Goal: Browse casually

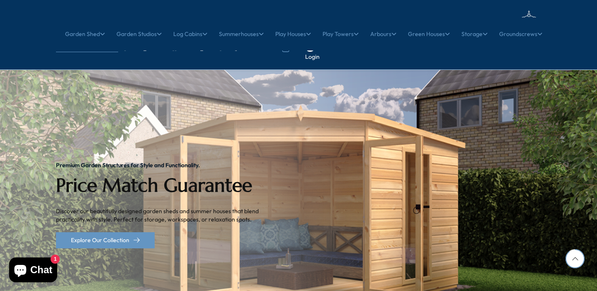
scroll to position [2362, 0]
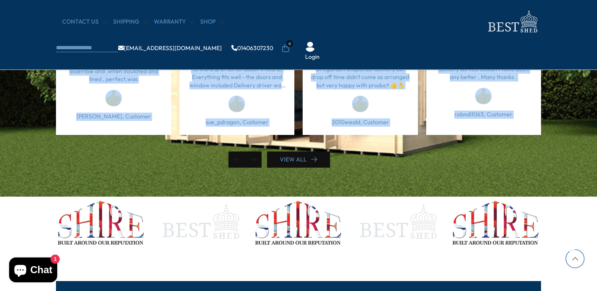
drag, startPoint x: 166, startPoint y: 151, endPoint x: 71, endPoint y: 63, distance: 129.9
click at [71, 63] on div "Very pleased. Assembly was straight forward (2 of us for about 4 hours). Everyt…" at bounding box center [298, 103] width 485 height 129
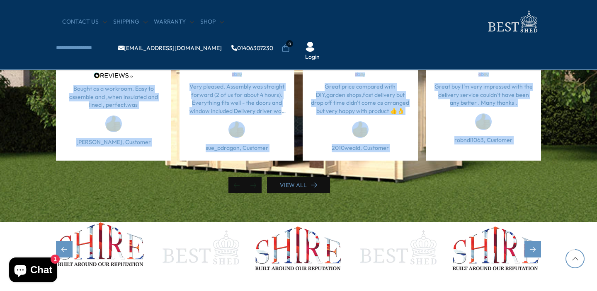
scroll to position [2323, 0]
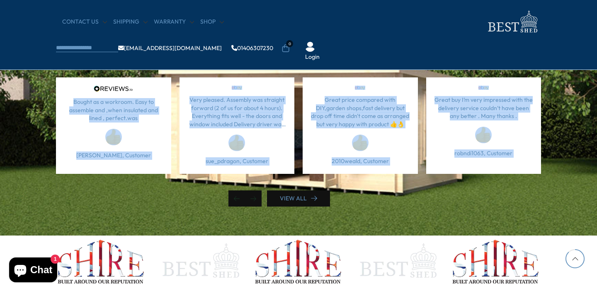
click at [68, 89] on div "Bought as a workroom. Easy to assemble and ,when insulated and lined , perfect.…" at bounding box center [113, 126] width 115 height 97
click at [66, 78] on div "Bought as a workroom. Easy to assemble and ,when insulated and lined , perfect.…" at bounding box center [113, 126] width 115 height 97
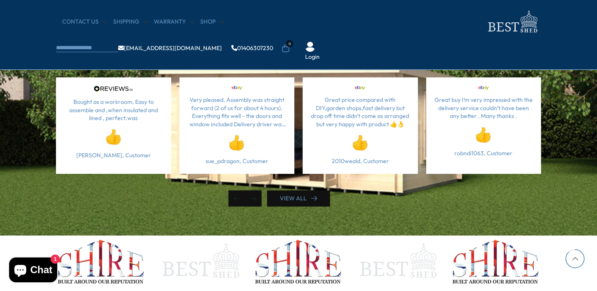
click at [67, 69] on div "Testimonials Here are a few of our reviews, make sure you click the button to v…" at bounding box center [298, 118] width 497 height 177
click at [155, 151] on div "Bought as a workroom. Easy to assemble and ,when insulated and lined , perfect.…" at bounding box center [113, 126] width 115 height 97
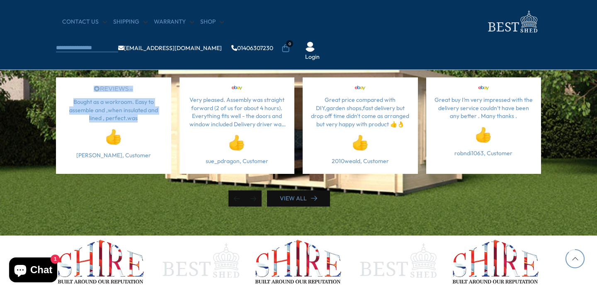
drag, startPoint x: 77, startPoint y: 59, endPoint x: 150, endPoint y: 122, distance: 96.1
click at [150, 122] on div "Testimonials Here are a few of our reviews, make sure you click the button to v…" at bounding box center [298, 118] width 497 height 177
copy div "Here are a few of our reviews, make sure you click the button to view more. Ver…"
click at [218, 112] on div "Very pleased. Assembly was straight forward (2 of us for about 4 hours). Everyt…" at bounding box center [236, 126] width 115 height 97
click at [109, 112] on p "Bought as a workroom. Easy to assemble and ,when insulated and lined , perfect.…" at bounding box center [113, 110] width 99 height 24
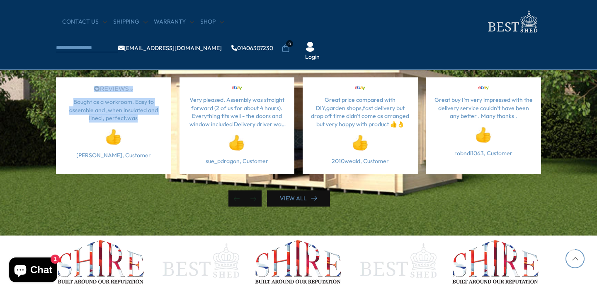
click at [109, 112] on p "Bought as a workroom. Easy to assemble and ,when insulated and lined , perfect.…" at bounding box center [113, 110] width 99 height 24
click at [107, 111] on p "Bought as a workroom. Easy to assemble and ,when insulated and lined , perfect.…" at bounding box center [113, 110] width 99 height 24
click at [95, 100] on p "Bought as a workroom. Easy to assemble and ,when insulated and lined , perfect.…" at bounding box center [113, 110] width 99 height 24
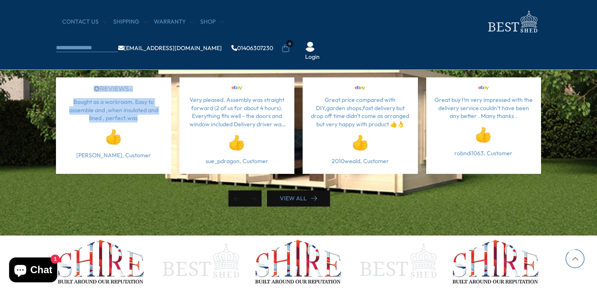
click at [75, 92] on div "Bought as a workroom. Easy to assemble and ,when insulated and lined , perfect.…" at bounding box center [113, 126] width 115 height 97
click at [79, 88] on div "Bought as a workroom. Easy to assemble and ,when insulated and lined , perfect.…" at bounding box center [113, 126] width 115 height 97
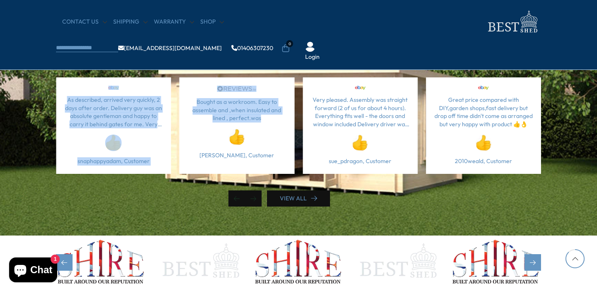
click at [151, 236] on div at bounding box center [298, 264] width 485 height 56
click at [186, 248] on img "2 / 2" at bounding box center [200, 257] width 90 height 42
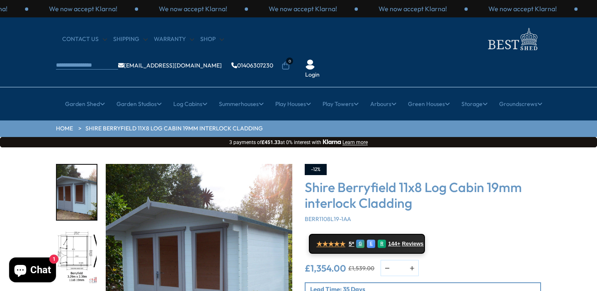
click at [259, 53] on div "CONTACT US Shipping Warranty Shop info@bestshed.co.uk 01406307230 0 Login" at bounding box center [298, 52] width 597 height 70
click at [483, 49] on img at bounding box center [512, 39] width 58 height 27
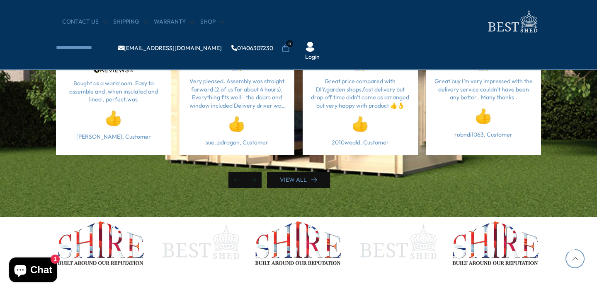
scroll to position [2335, 0]
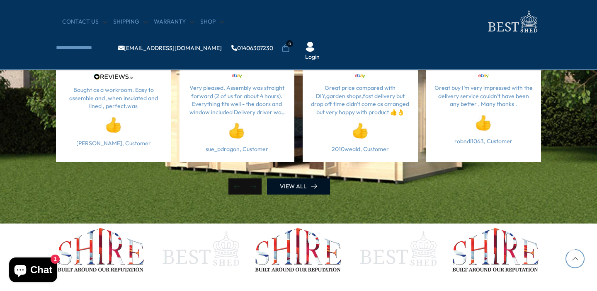
click at [284, 188] on link "VIEW ALL" at bounding box center [298, 187] width 63 height 16
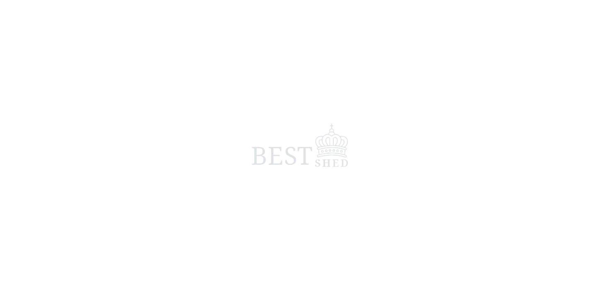
scroll to position [2332, 0]
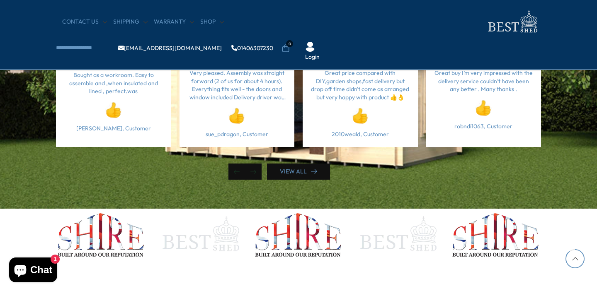
scroll to position [2332, 0]
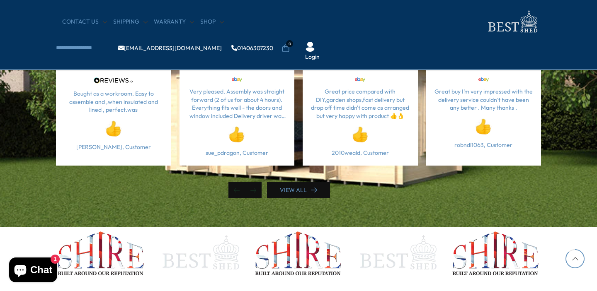
click at [272, 100] on p "Very pleased. Assembly was straight forward (2 of us for about 4 hours). Everyt…" at bounding box center [237, 104] width 99 height 32
click at [254, 156] on div "sue_pdragon, Customer" at bounding box center [237, 153] width 99 height 8
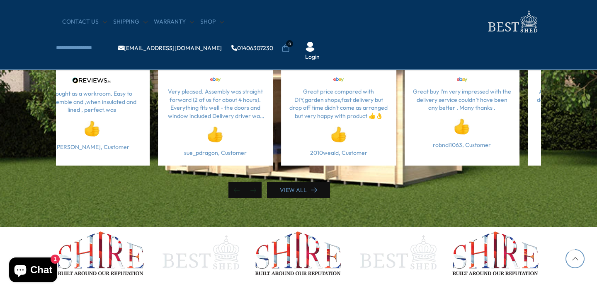
click at [233, 124] on div "sue_pdragon, Customer" at bounding box center [215, 138] width 99 height 37
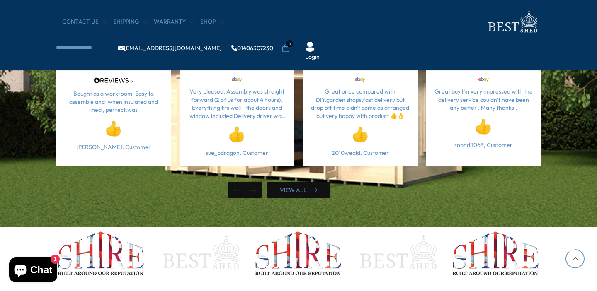
click at [241, 71] on div "Very pleased. Assembly was straight forward (2 of us for about 4 hours). Everyt…" at bounding box center [236, 117] width 115 height 97
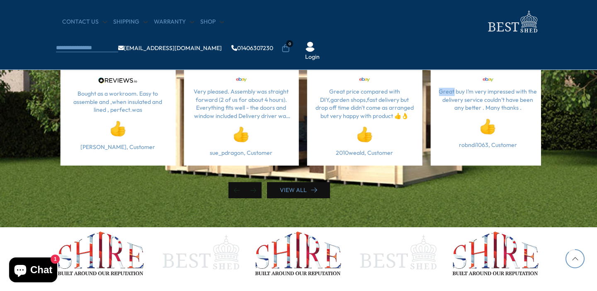
click at [444, 91] on p "Great buy I’m very impressed with the delivery service couldn’t have been any b…" at bounding box center [488, 100] width 99 height 24
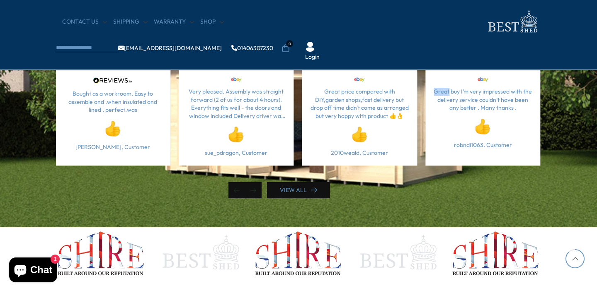
click at [442, 98] on p "Great buy I’m very impressed with the delivery service couldn’t have been any b…" at bounding box center [483, 100] width 99 height 24
click at [442, 112] on p "Great buy I’m very impressed with the delivery service couldn’t have been any b…" at bounding box center [482, 100] width 99 height 24
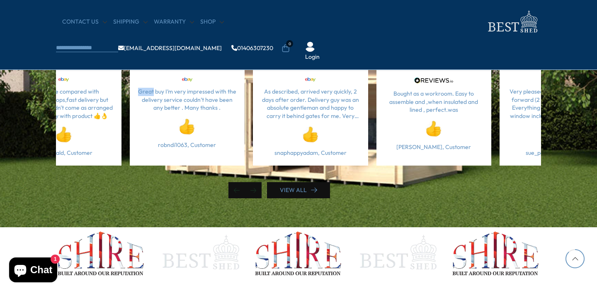
click at [211, 132] on div "robndi1063, Customer" at bounding box center [187, 130] width 99 height 37
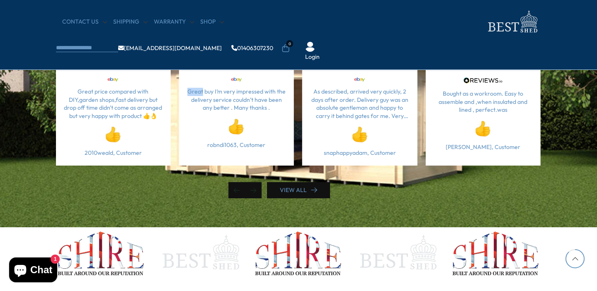
click at [194, 121] on div "Great buy I’m very impressed with the delivery service couldn’t have been any b…" at bounding box center [236, 117] width 115 height 97
click at [226, 112] on p "Great buy I’m very impressed with the delivery service couldn’t have been any b…" at bounding box center [236, 100] width 99 height 24
click at [231, 106] on p "Great buy I’m very impressed with the delivery service couldn’t have been any b…" at bounding box center [236, 100] width 99 height 24
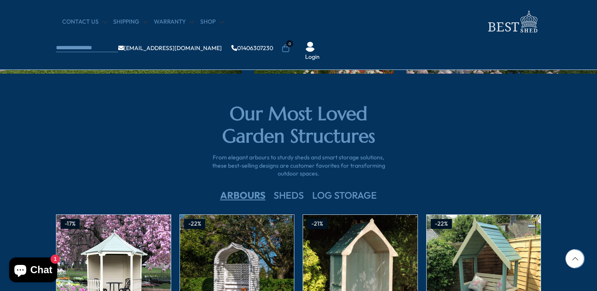
scroll to position [1305, 0]
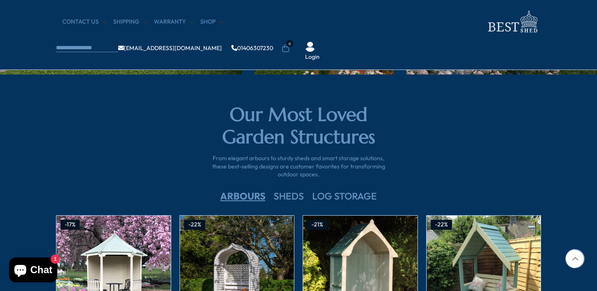
click at [252, 111] on h2 "Our Most Loved Garden Structures" at bounding box center [298, 126] width 178 height 45
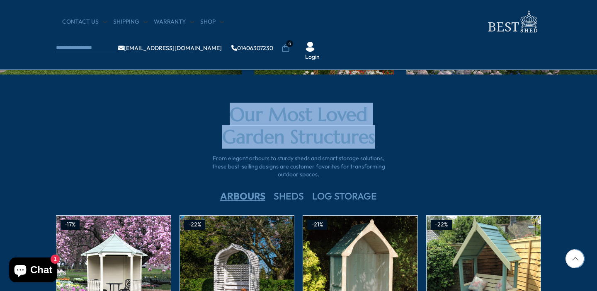
drag, startPoint x: 252, startPoint y: 111, endPoint x: 343, endPoint y: 128, distance: 92.8
click at [343, 128] on h2 "Our Most Loved Garden Structures" at bounding box center [298, 126] width 178 height 45
copy h2 "Our Most Loved Garden Structures"
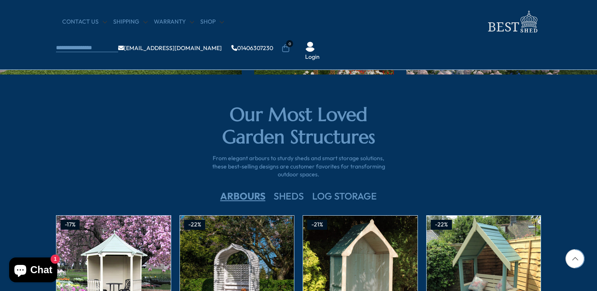
click at [263, 165] on p "From elegant arbours to sturdy sheds and smart storage solutions, these best-se…" at bounding box center [298, 167] width 178 height 24
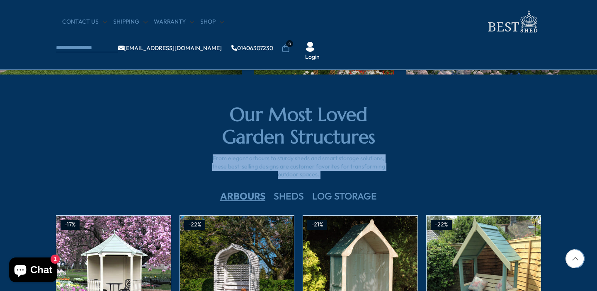
click at [263, 165] on p "From elegant arbours to sturdy sheds and smart storage solutions, these best-se…" at bounding box center [298, 167] width 178 height 24
copy div "From elegant arbours to sturdy sheds and smart storage solutions, these best-se…"
